Goal: Register for event/course

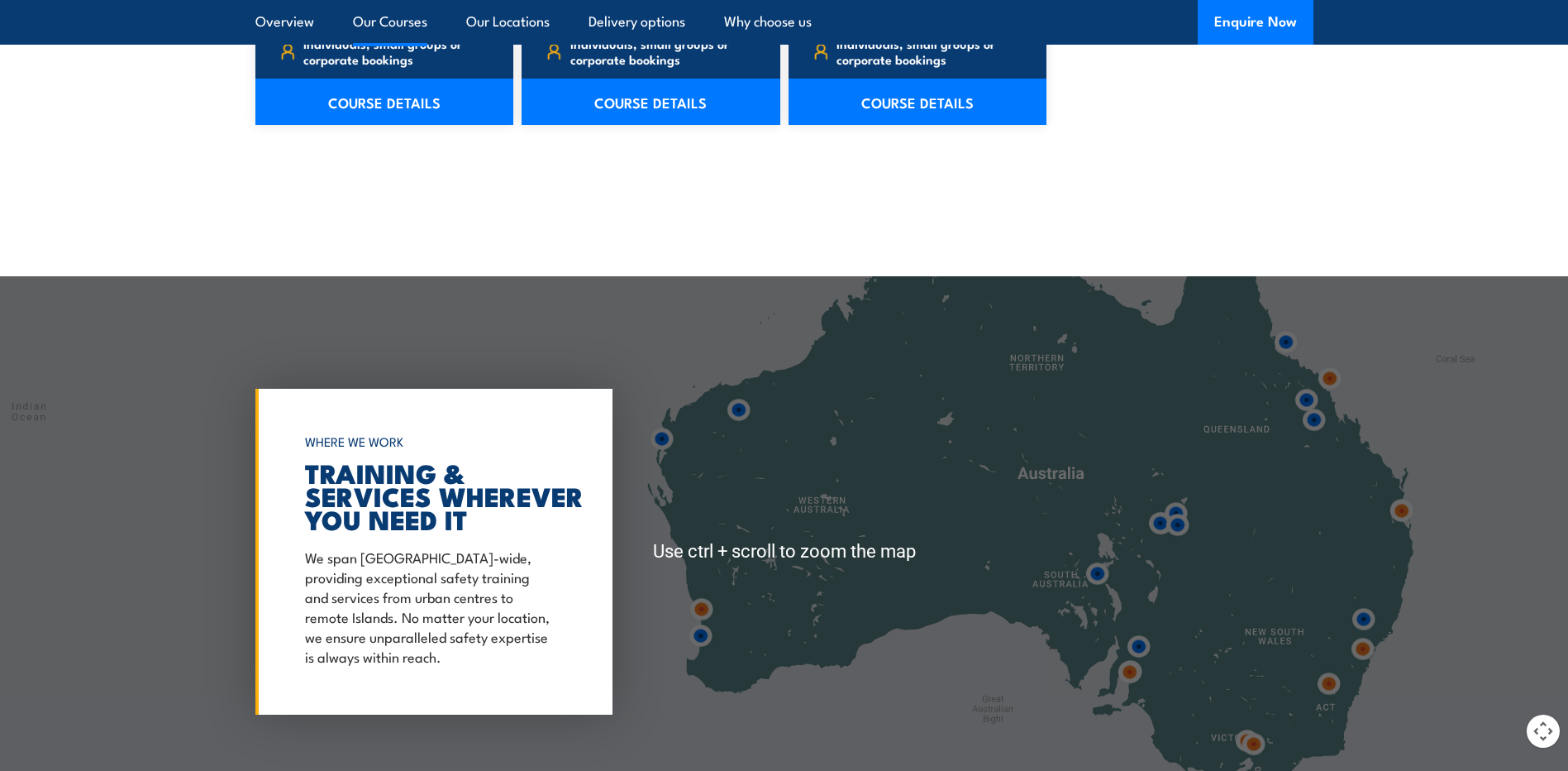
scroll to position [2315, 0]
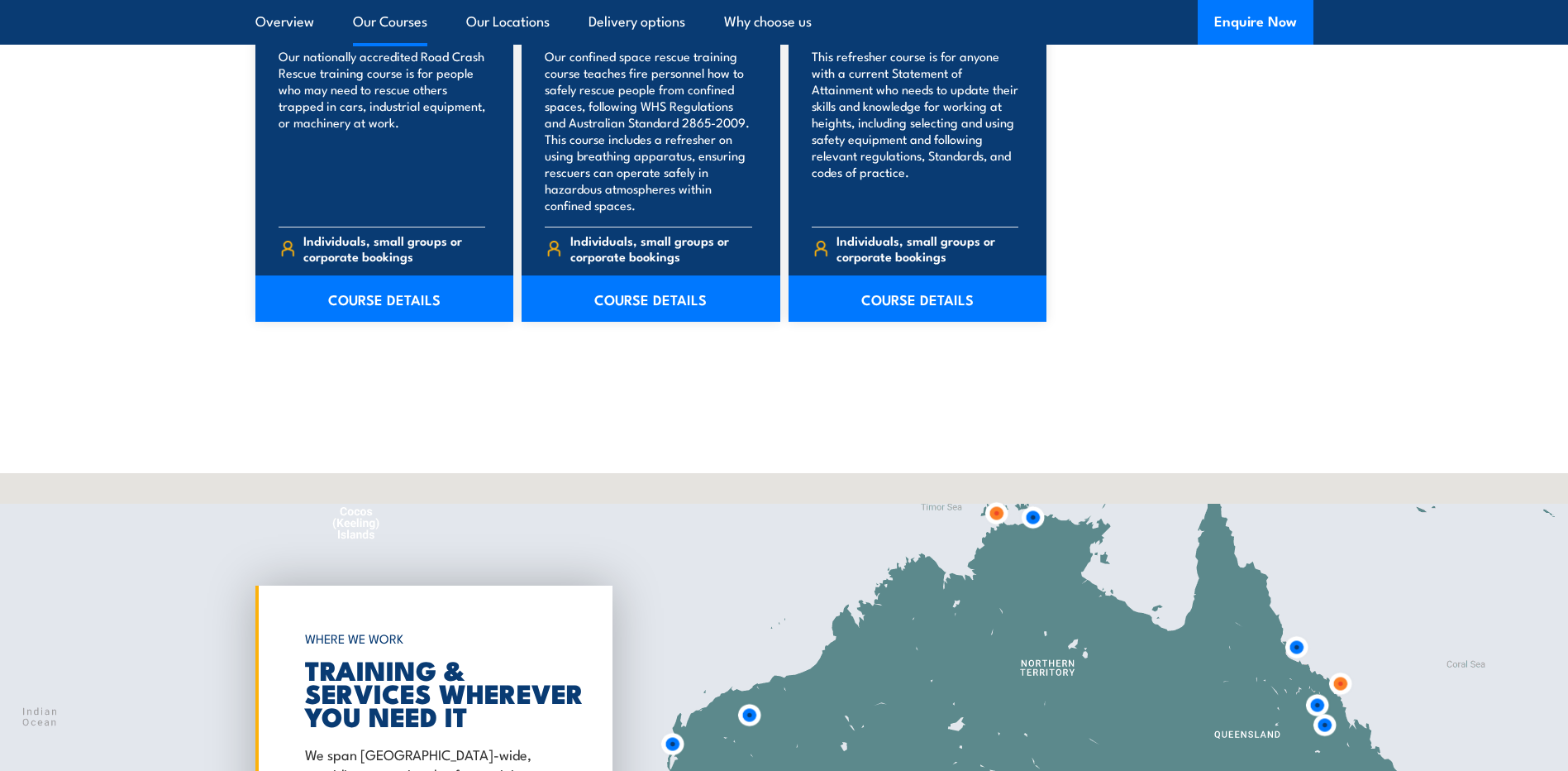
drag, startPoint x: 906, startPoint y: 544, endPoint x: 920, endPoint y: 649, distance: 105.9
click at [923, 651] on div at bounding box center [784, 749] width 1568 height 551
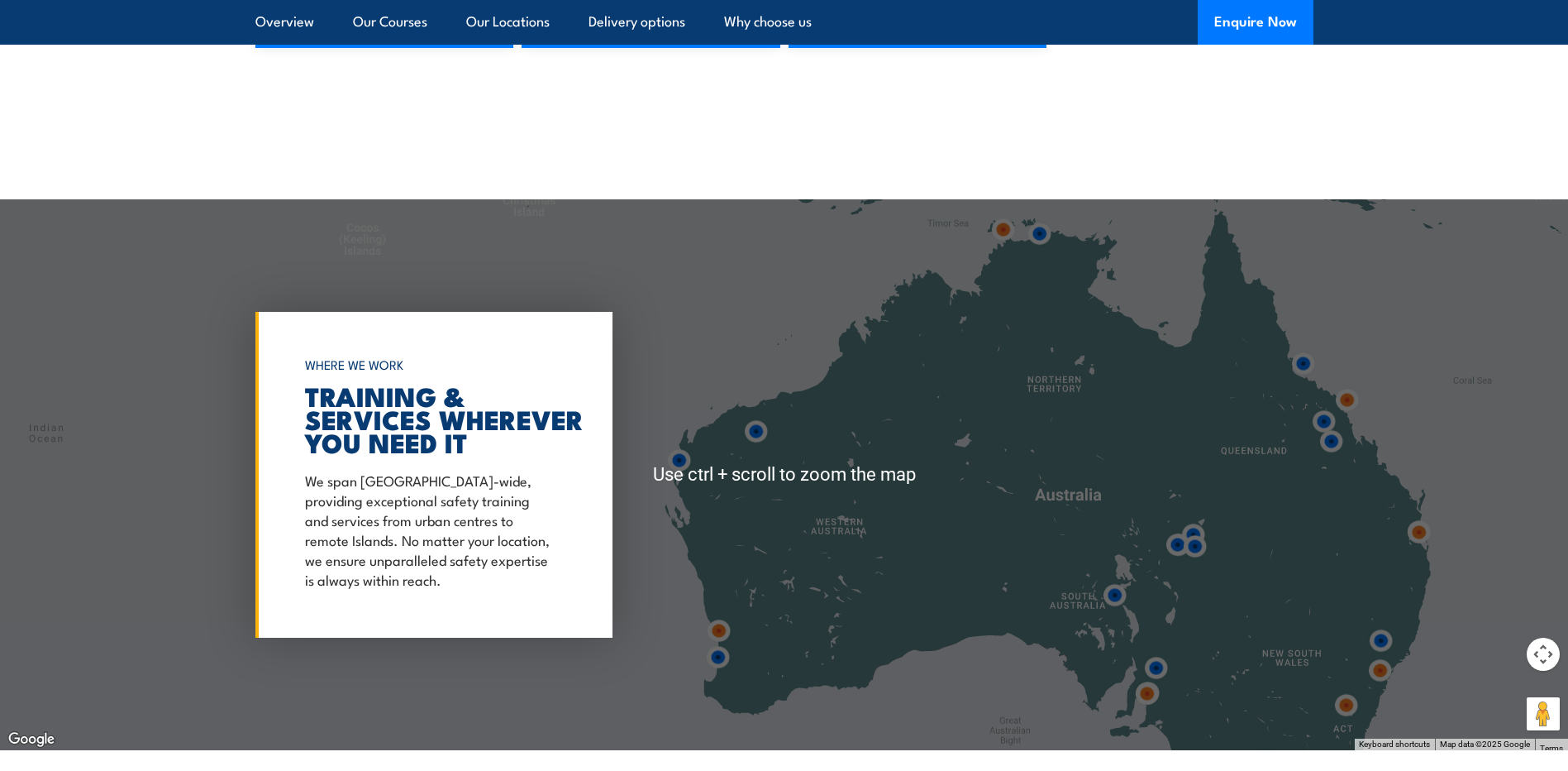
scroll to position [2564, 0]
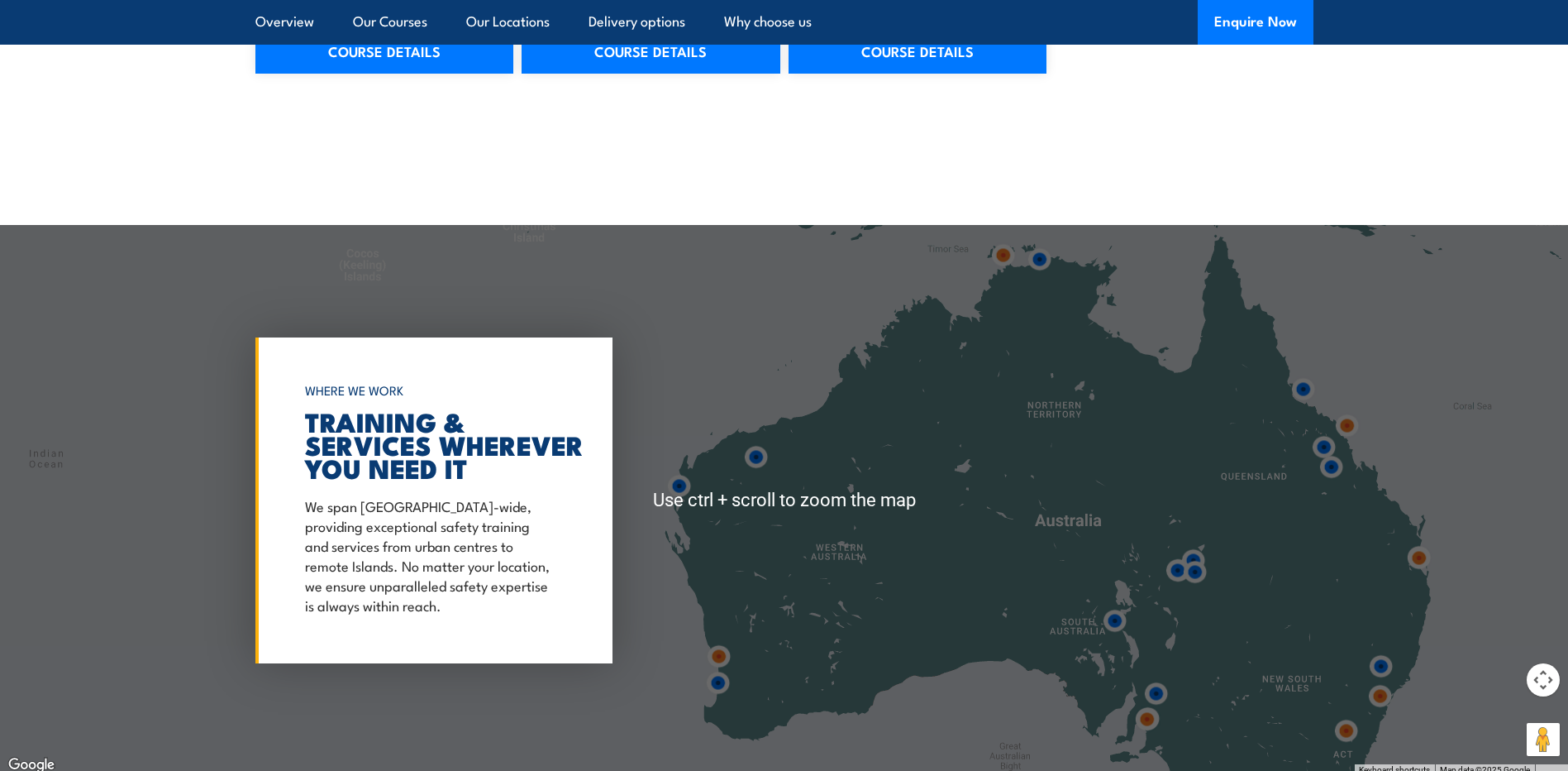
click at [1006, 260] on img at bounding box center [1003, 255] width 31 height 31
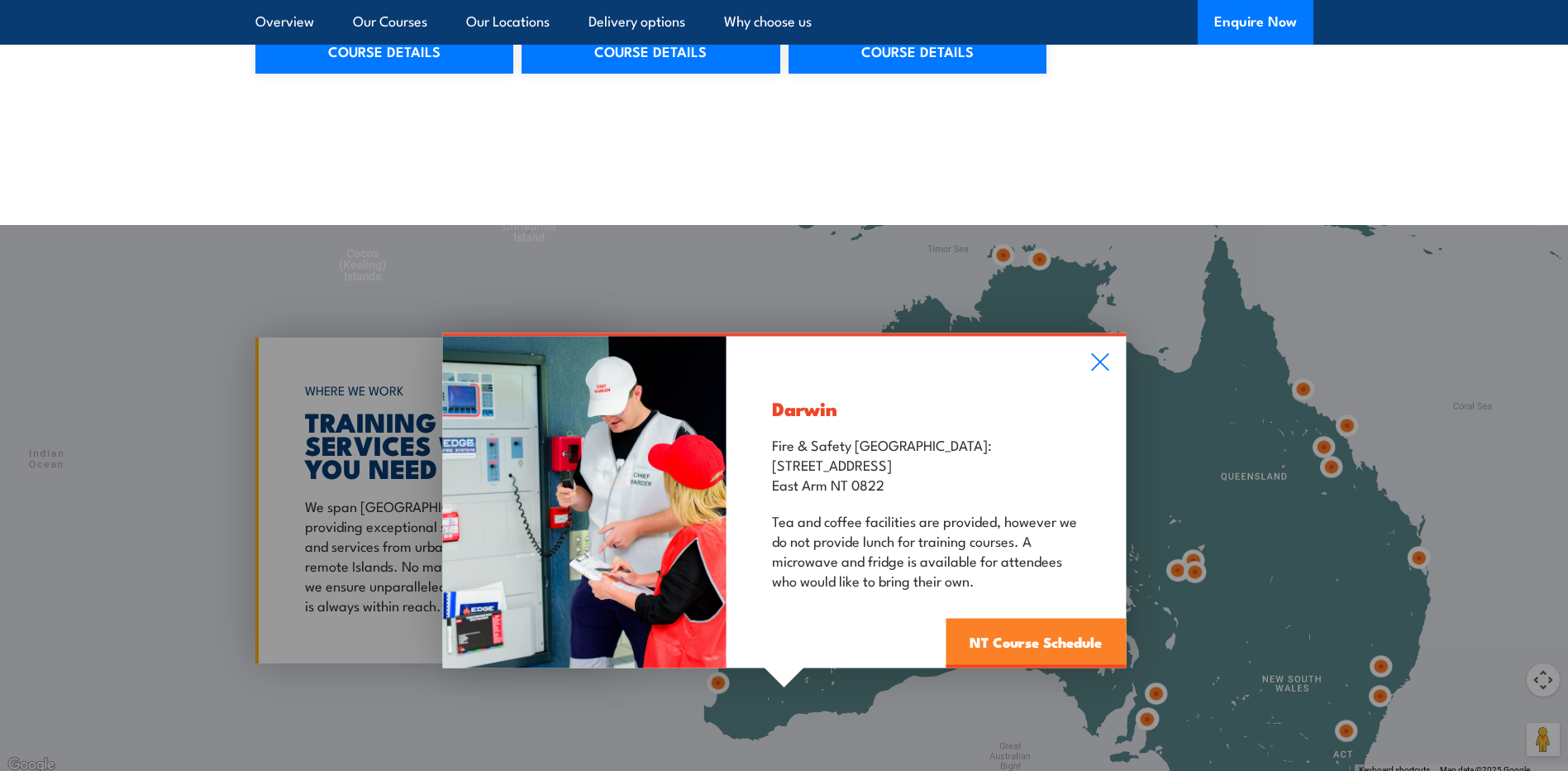
click at [1019, 631] on link "NT Course Schedule" at bounding box center [1036, 644] width 180 height 50
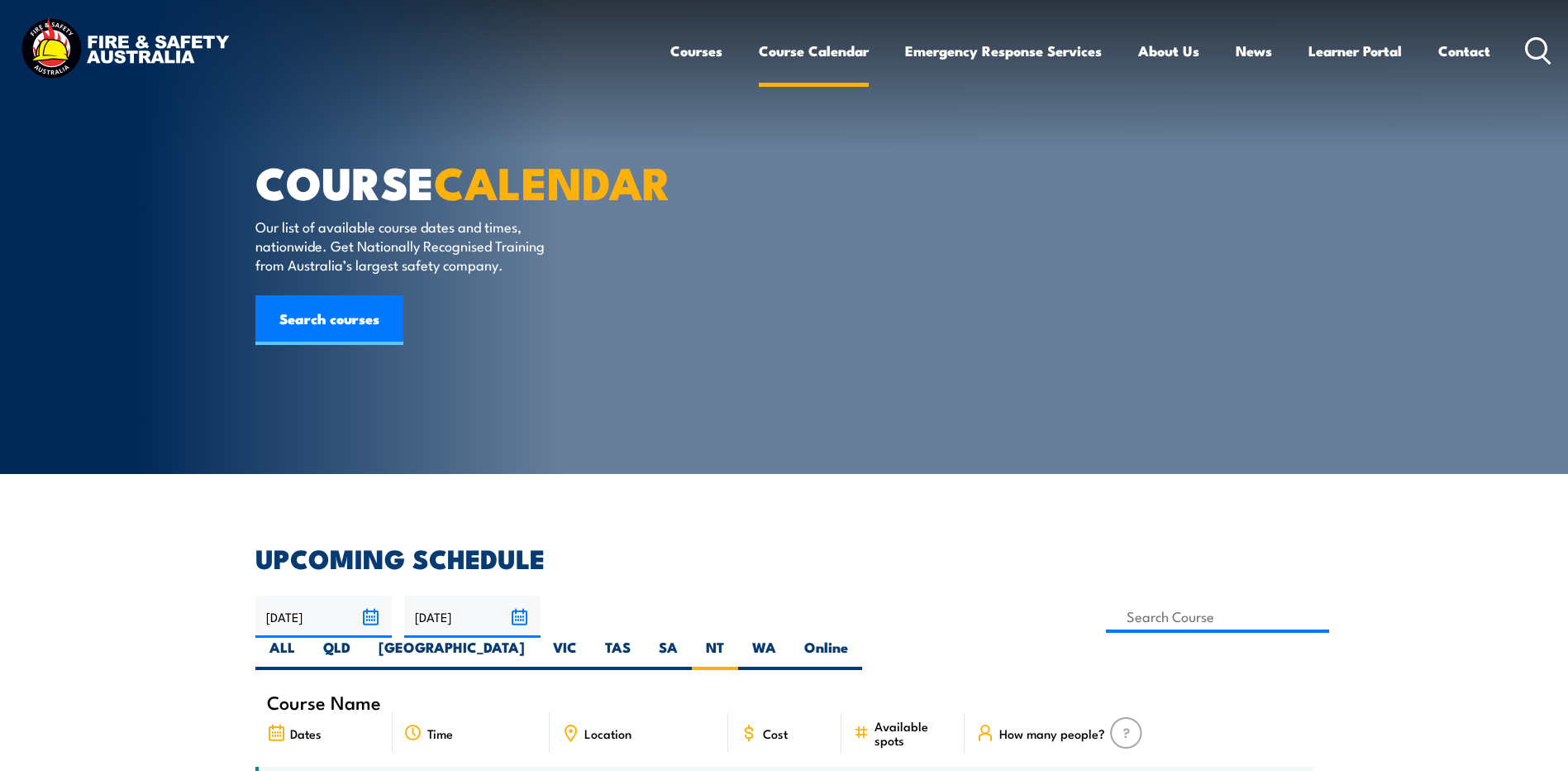
click at [830, 47] on link "Course Calendar" at bounding box center [814, 50] width 110 height 44
click at [783, 49] on link "Course Calendar" at bounding box center [814, 50] width 110 height 44
click at [762, 50] on link "Course Calendar" at bounding box center [814, 50] width 110 height 44
click at [786, 47] on link "Course Calendar" at bounding box center [814, 50] width 110 height 44
click at [832, 51] on link "Course Calendar" at bounding box center [814, 50] width 110 height 44
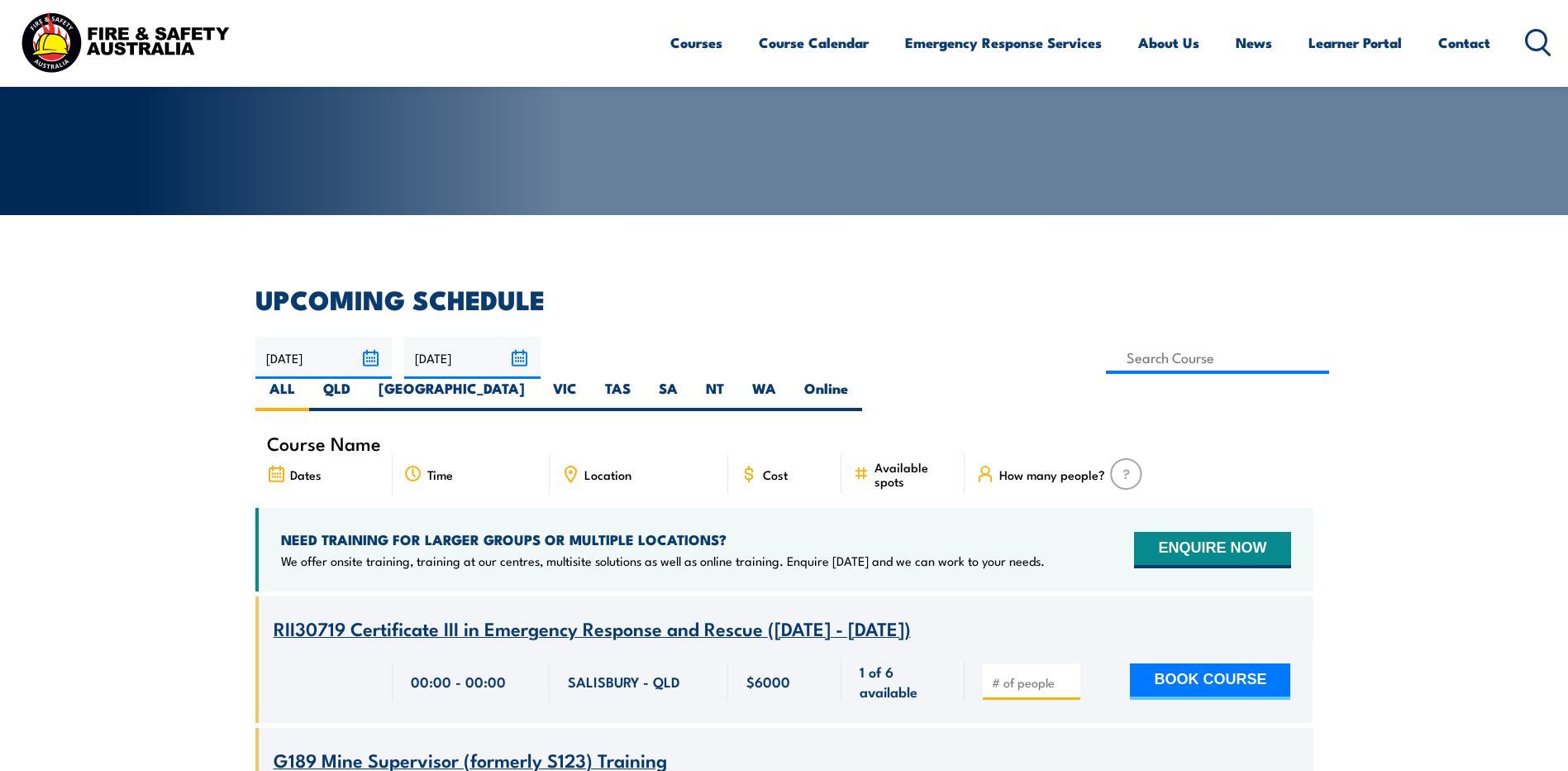
scroll to position [165, 0]
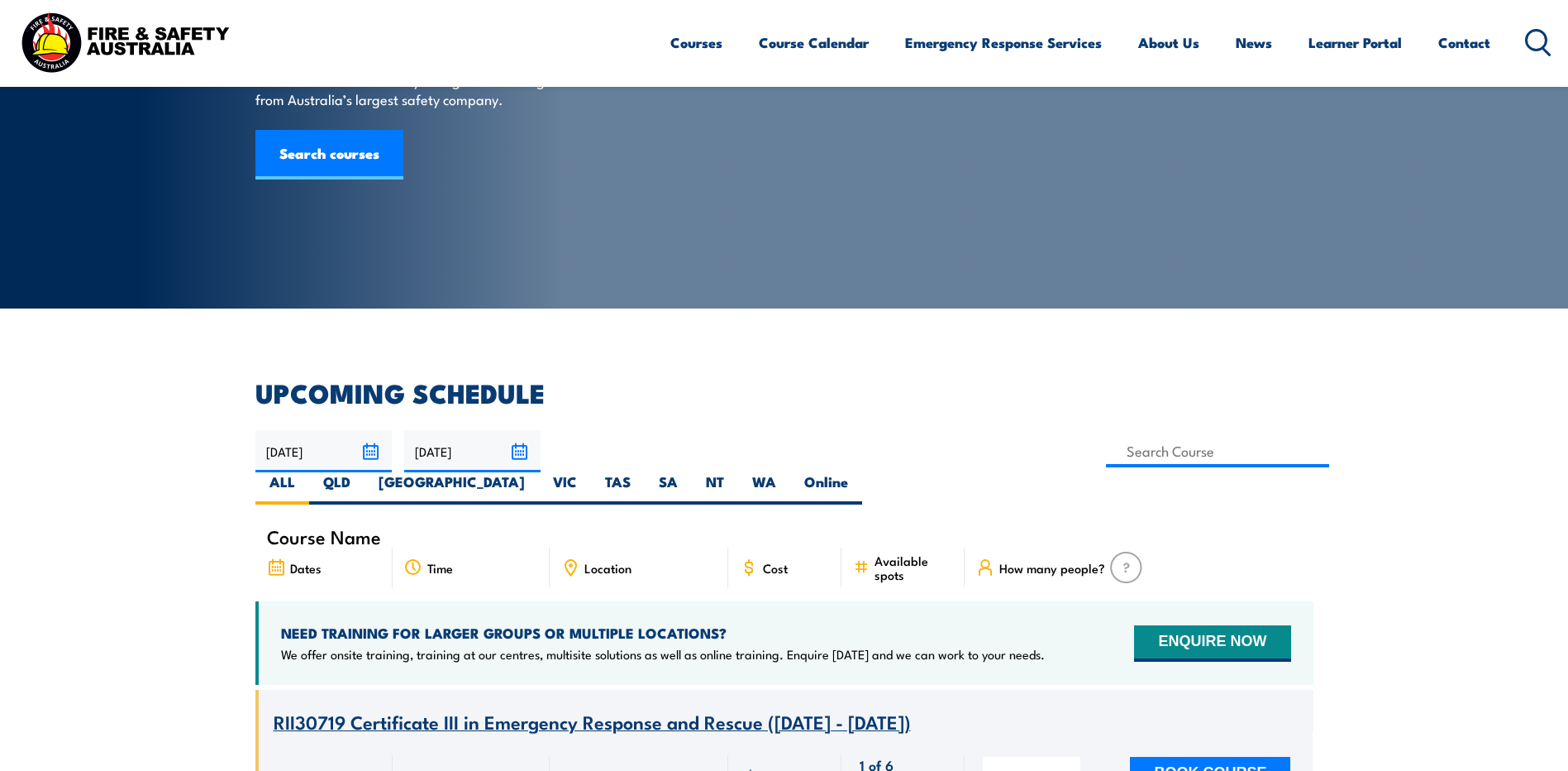
click at [582, 548] on div "Location" at bounding box center [639, 567] width 179 height 40
click at [572, 560] on icon at bounding box center [571, 567] width 11 height 15
click at [739, 472] on label "NT" at bounding box center [715, 488] width 46 height 32
click at [735, 472] on input "NT" at bounding box center [729, 477] width 11 height 11
radio input "true"
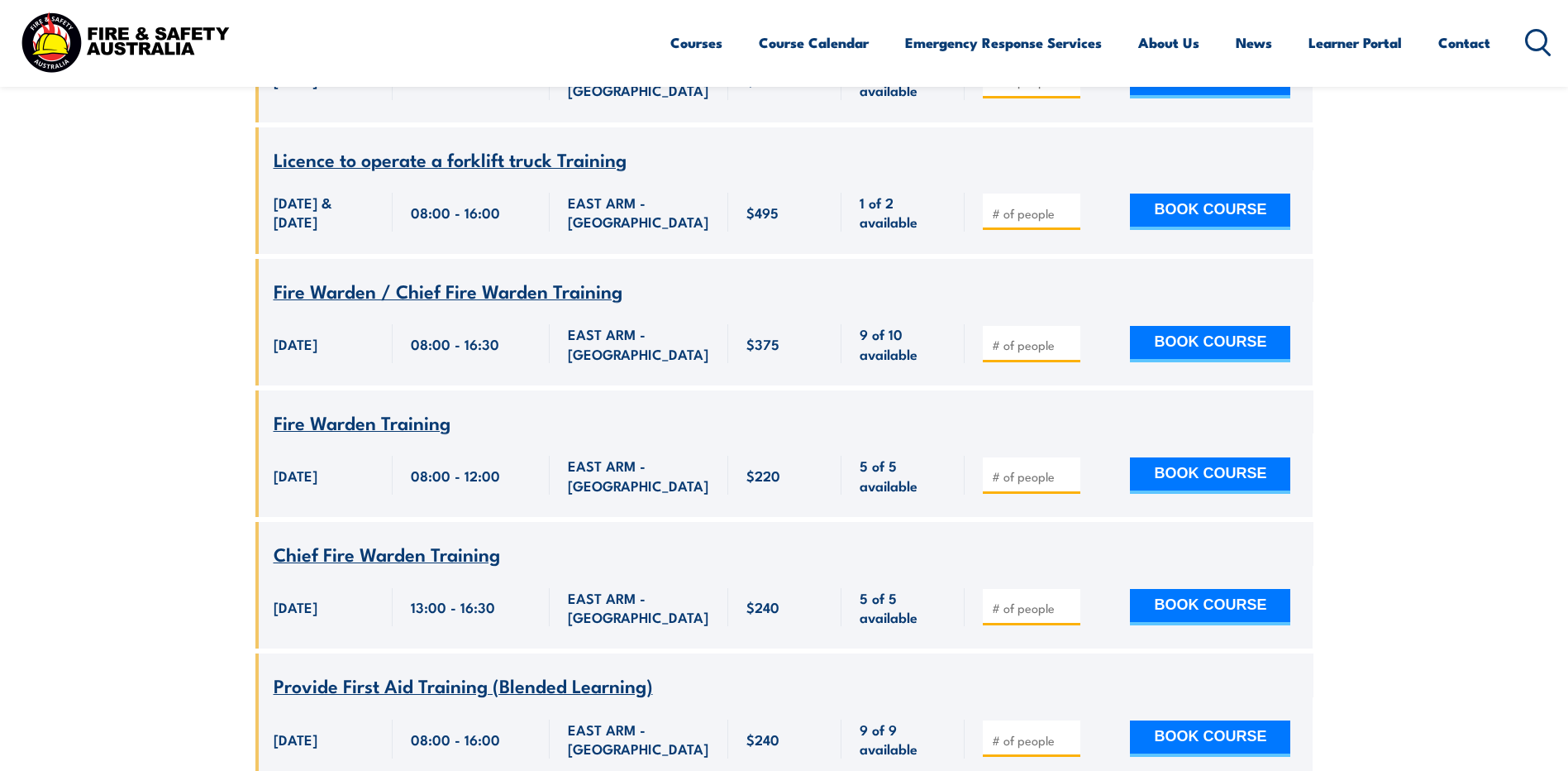
scroll to position [3192, 0]
